Goal: Check status: Check status

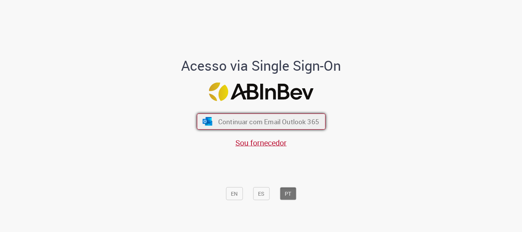
click at [261, 121] on span "Continuar com Email Outlook 365" at bounding box center [268, 121] width 101 height 9
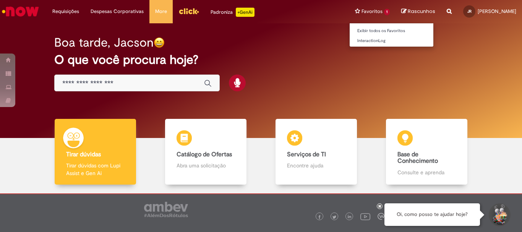
click at [370, 11] on li "Favoritos 1 Exibir todos os Favoritos InteractionLog" at bounding box center [372, 11] width 46 height 23
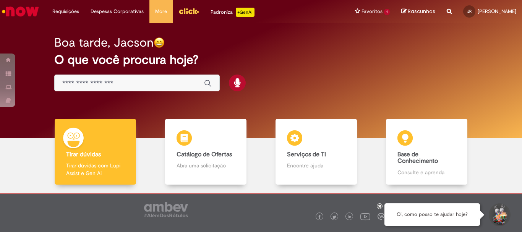
click at [138, 82] on input "Basta digitar aqui" at bounding box center [129, 83] width 134 height 9
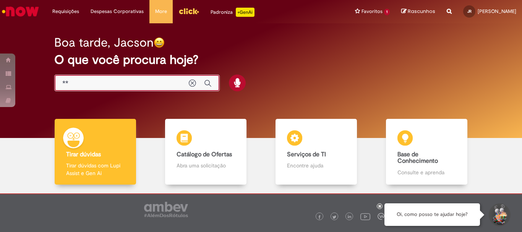
type input "***"
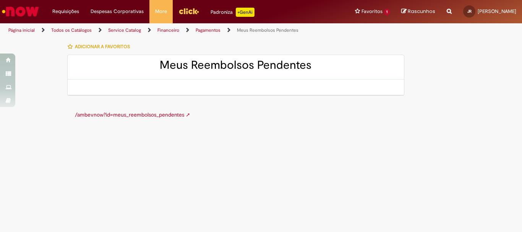
click at [145, 118] on div "/ambevnow?id=meus_reembolsos_pendentes ➚" at bounding box center [235, 114] width 337 height 23
click at [143, 113] on link "/ambevnow?id=meus_reembolsos_pendentes ➚" at bounding box center [132, 114] width 115 height 7
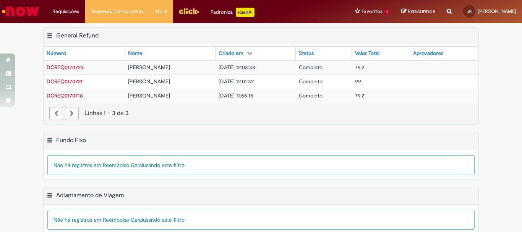
click at [449, 51] on th "Aprovadores" at bounding box center [444, 54] width 68 height 14
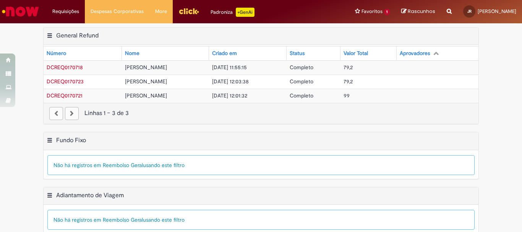
click at [439, 54] on icon at bounding box center [436, 52] width 5 height 5
click at [54, 114] on div "paginação" at bounding box center [56, 113] width 14 height 13
click at [69, 115] on div "paginação" at bounding box center [72, 113] width 14 height 13
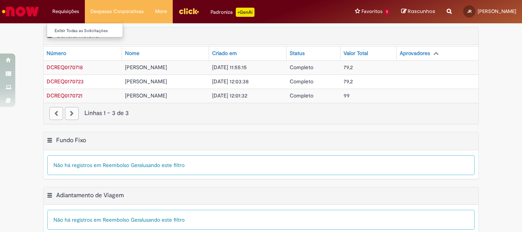
click at [75, 10] on li "Requisições Exibir Todas as Solicitações" at bounding box center [66, 11] width 38 height 23
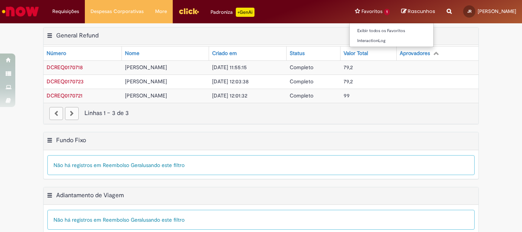
click at [361, 11] on li "Favoritos 1 Exibir todos os Favoritos InteractionLog" at bounding box center [372, 11] width 46 height 23
click at [481, 62] on div "Exportar como PDF Exportar como Excel Exportar como CSV General Refund Tabela -…" at bounding box center [260, 79] width 447 height 105
click at [80, 67] on span "DCREQ0170718" at bounding box center [65, 67] width 36 height 7
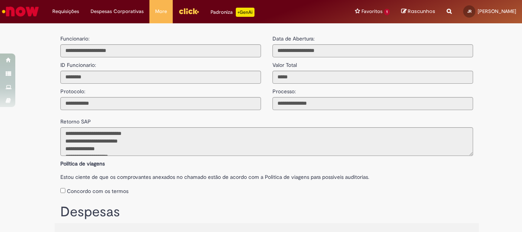
click at [184, 14] on img "Menu Cabeçalho" at bounding box center [189, 10] width 21 height 11
